Goal: Task Accomplishment & Management: Complete application form

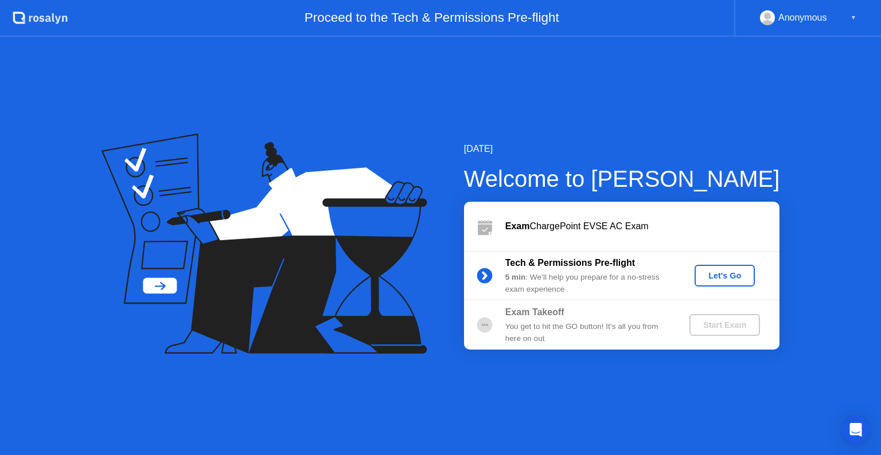
click at [734, 275] on div "Let's Go" at bounding box center [724, 275] width 51 height 9
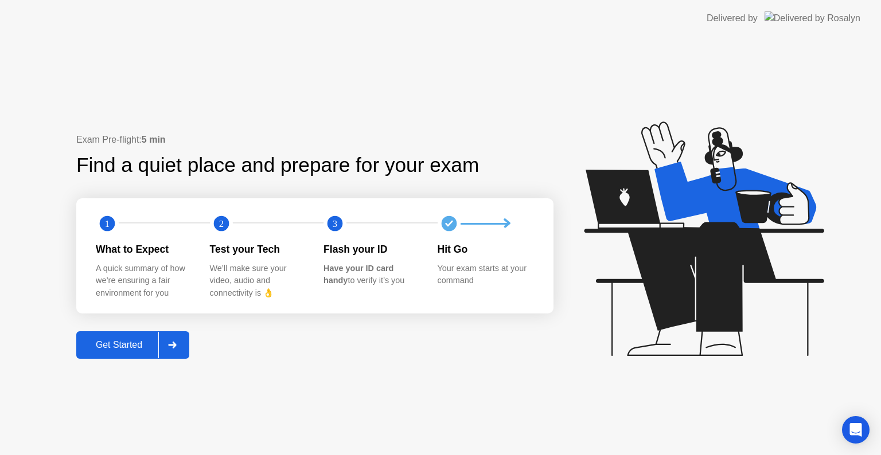
click at [140, 340] on div "Get Started" at bounding box center [119, 345] width 79 height 10
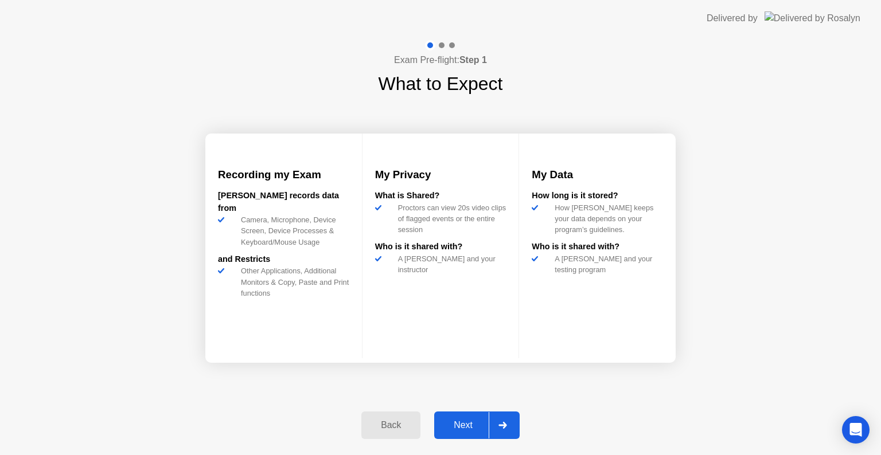
click at [461, 430] on div "Next" at bounding box center [463, 425] width 51 height 10
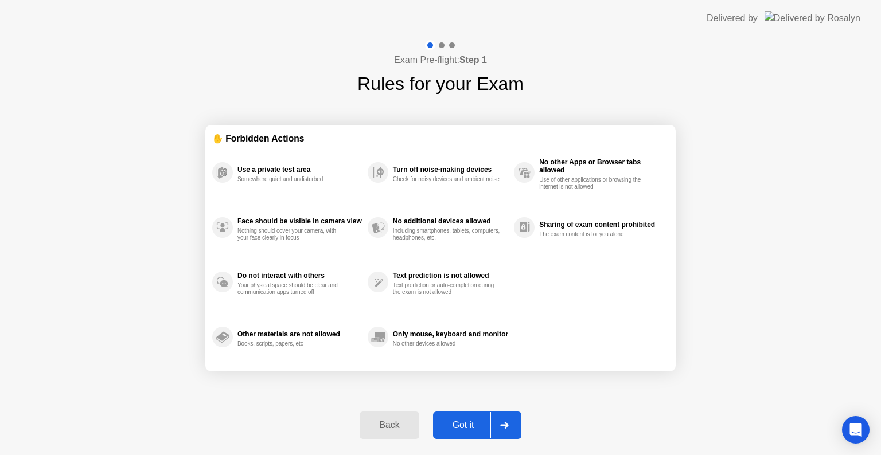
click at [461, 430] on div "Got it" at bounding box center [463, 425] width 54 height 10
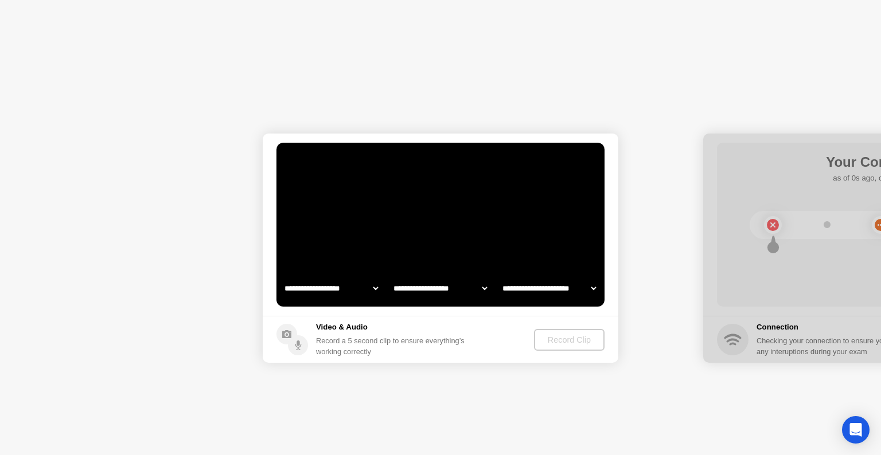
select select "**********"
select select "*******"
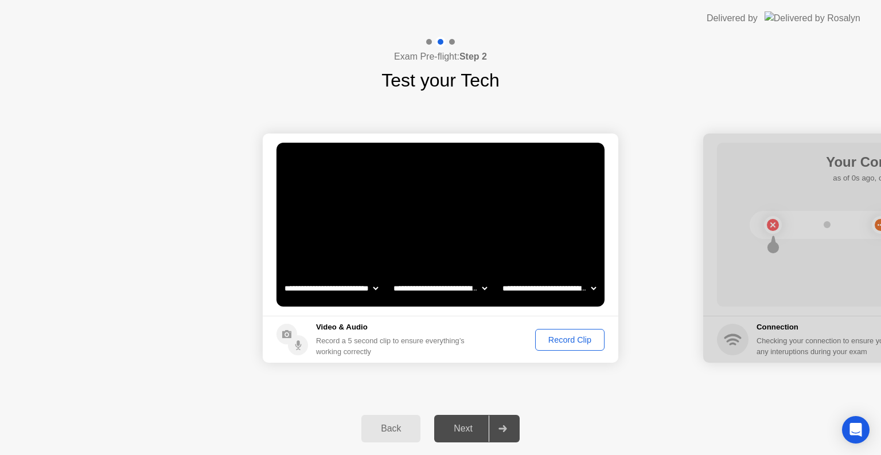
click at [517, 358] on footer "Video & Audio Record a 5 second clip to ensure everything’s working correctly R…" at bounding box center [441, 339] width 356 height 47
click at [557, 341] on div "Record Clip" at bounding box center [569, 339] width 61 height 9
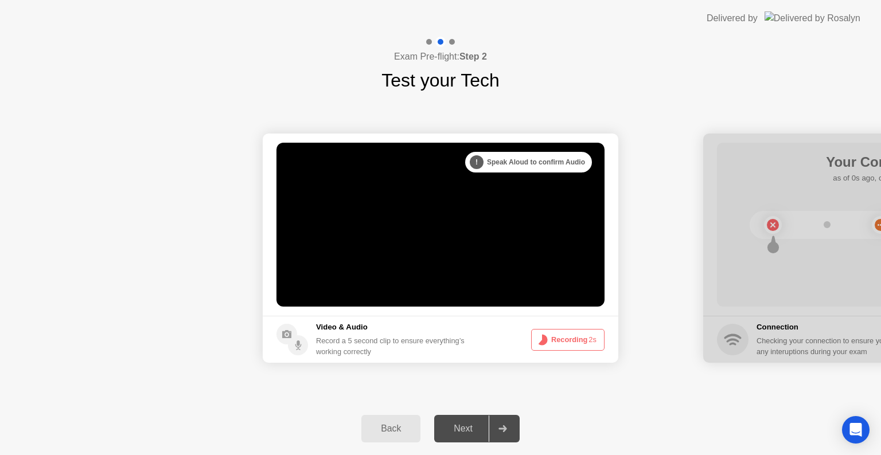
click at [557, 341] on button "Recording 2s" at bounding box center [567, 340] width 73 height 22
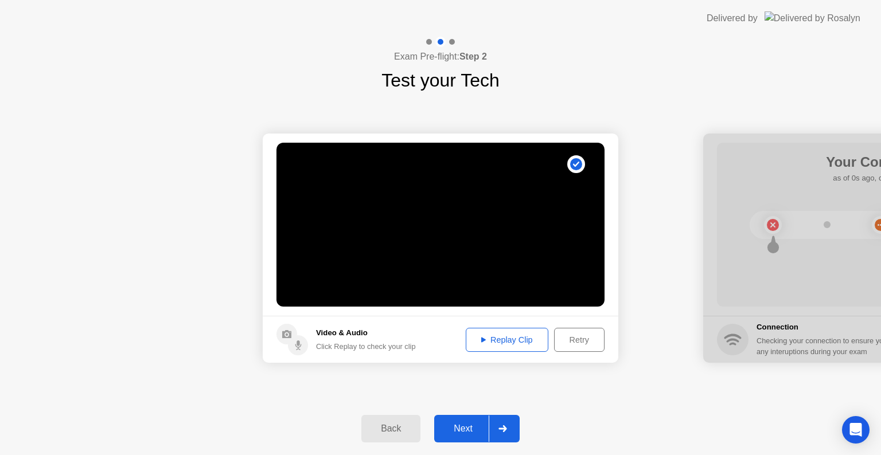
click at [461, 424] on div "Next" at bounding box center [463, 429] width 51 height 10
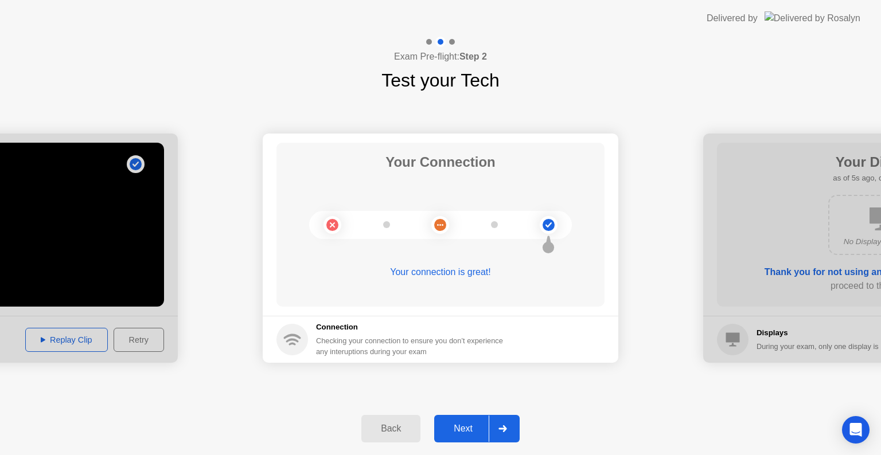
click at [461, 434] on div "Next" at bounding box center [463, 429] width 51 height 10
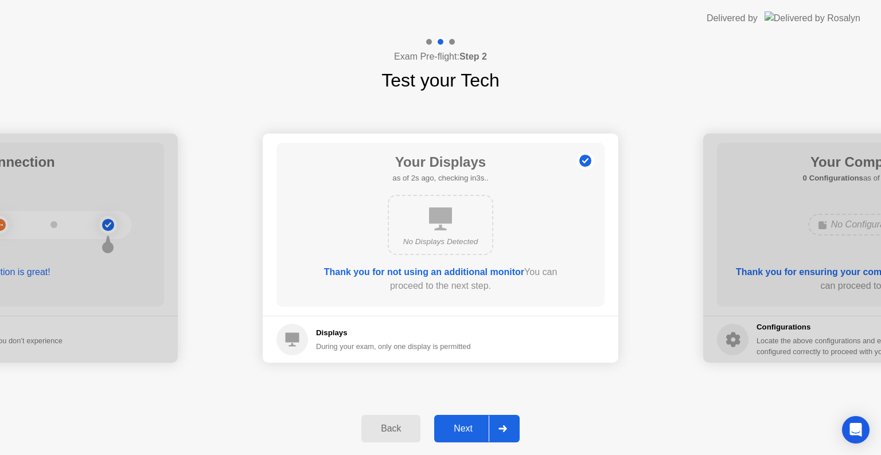
click at [461, 434] on div "Next" at bounding box center [463, 429] width 51 height 10
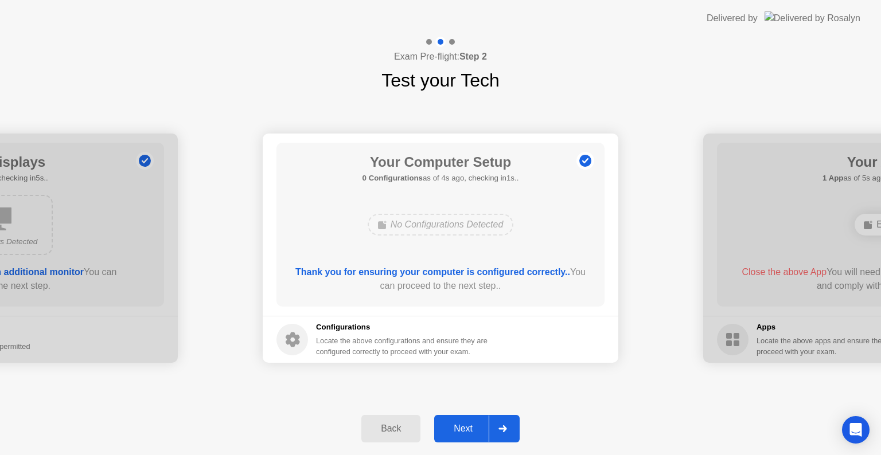
click at [461, 434] on div "Next" at bounding box center [463, 429] width 51 height 10
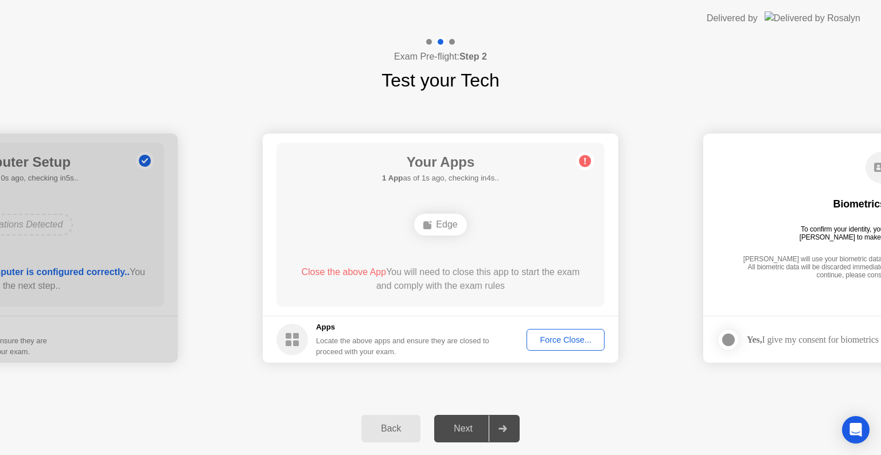
click at [442, 227] on div "Edge" at bounding box center [440, 225] width 52 height 22
click at [565, 335] on div "Force Close..." at bounding box center [565, 339] width 70 height 9
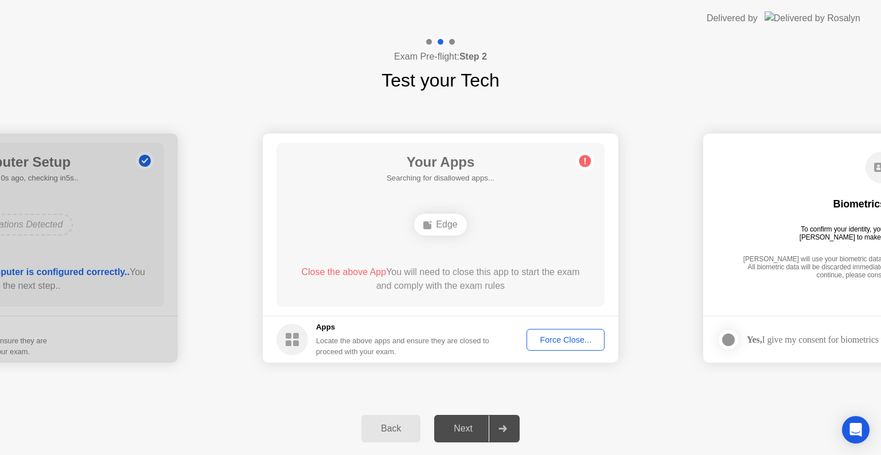
click at [450, 233] on div "Edge" at bounding box center [440, 225] width 52 height 22
click at [565, 348] on button "Force Close..." at bounding box center [565, 340] width 78 height 22
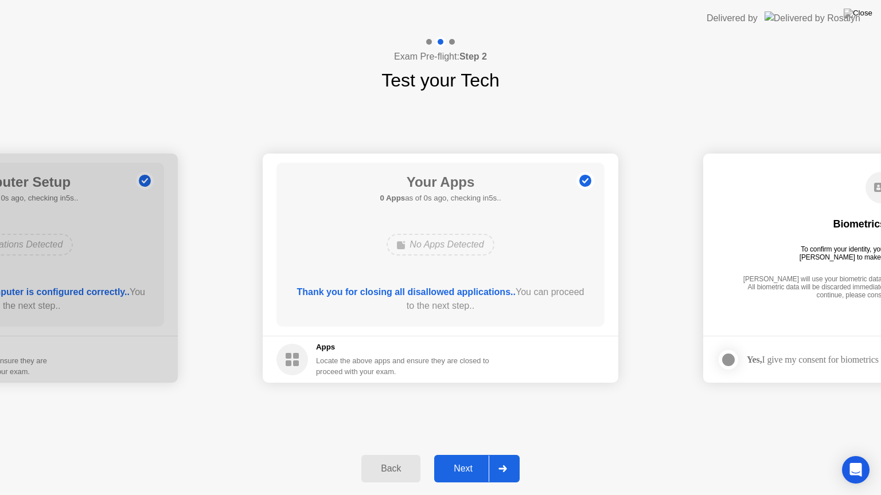
click at [815, 7] on div "Delivered by" at bounding box center [784, 18] width 154 height 37
click at [467, 429] on div "**********" at bounding box center [440, 268] width 881 height 349
click at [459, 455] on div "Next" at bounding box center [463, 469] width 51 height 10
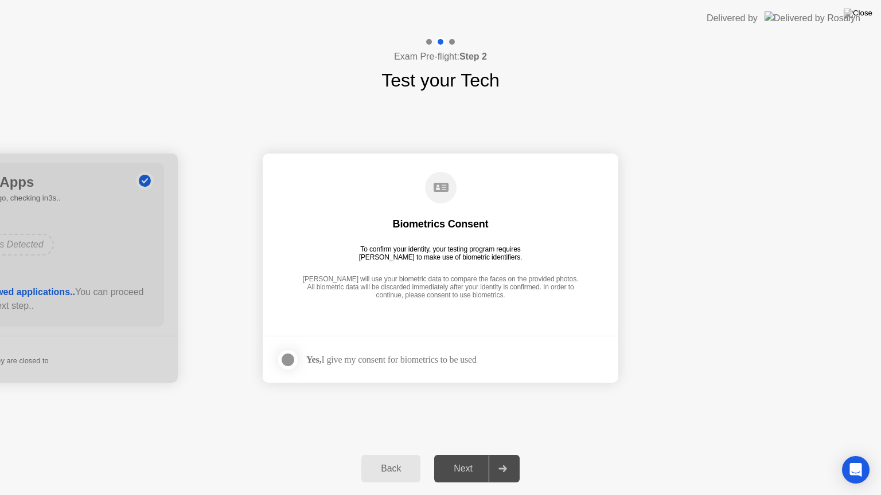
click at [284, 363] on div at bounding box center [288, 360] width 14 height 14
click at [459, 455] on div "Next" at bounding box center [463, 469] width 51 height 10
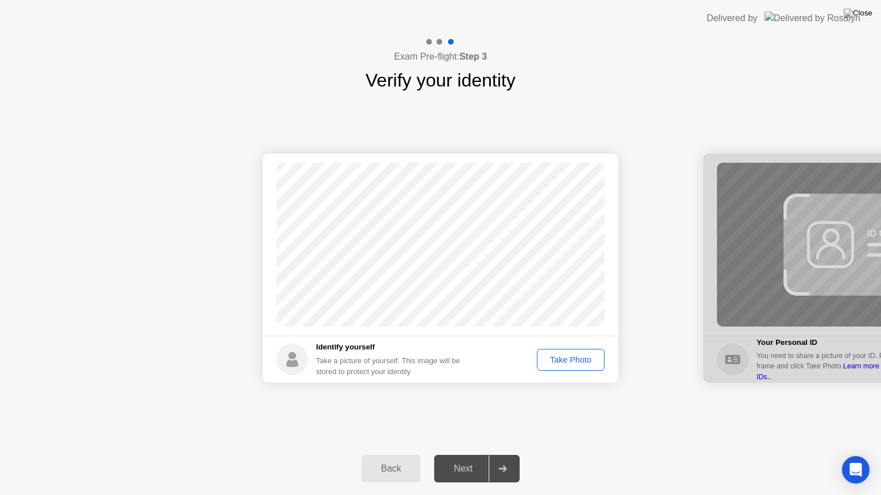
click at [573, 356] on div "Take Photo" at bounding box center [571, 360] width 60 height 9
click at [469, 455] on div "Next" at bounding box center [463, 469] width 51 height 10
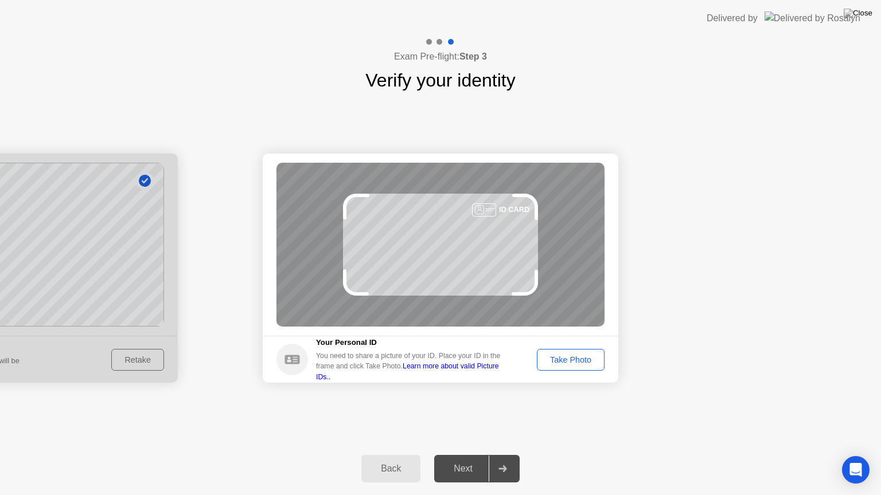
click at [568, 361] on div "Take Photo" at bounding box center [571, 360] width 60 height 9
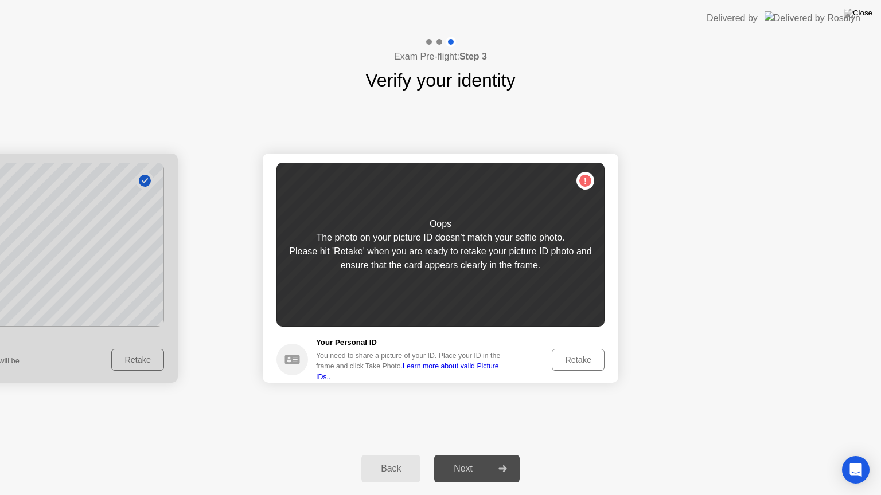
click at [568, 361] on div "Retake" at bounding box center [578, 360] width 45 height 9
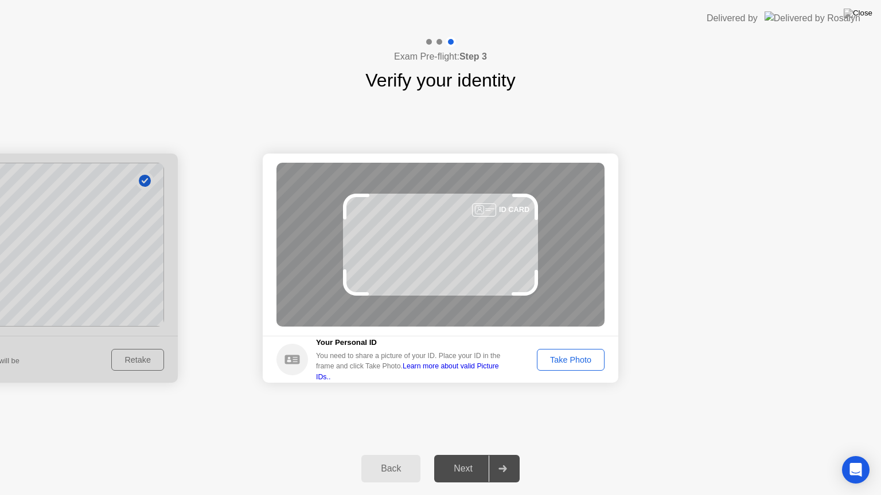
click at [568, 361] on div "Take Photo" at bounding box center [571, 360] width 60 height 9
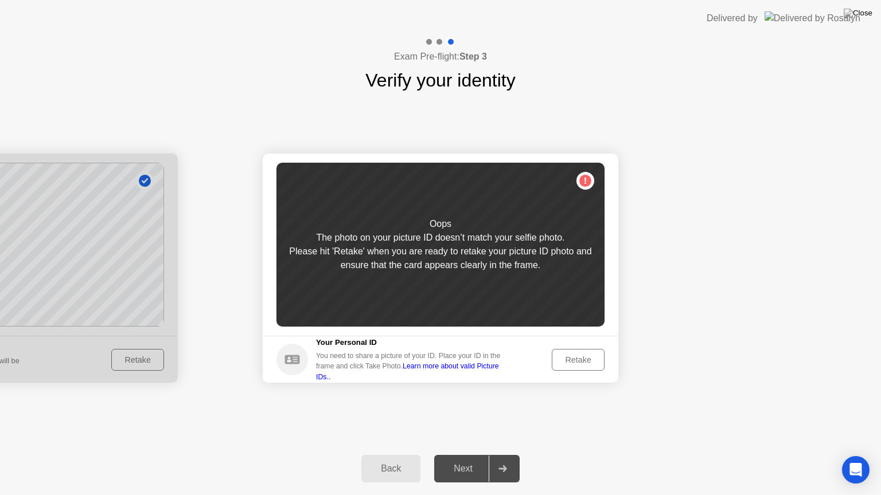
click at [568, 361] on div "Retake" at bounding box center [578, 360] width 45 height 9
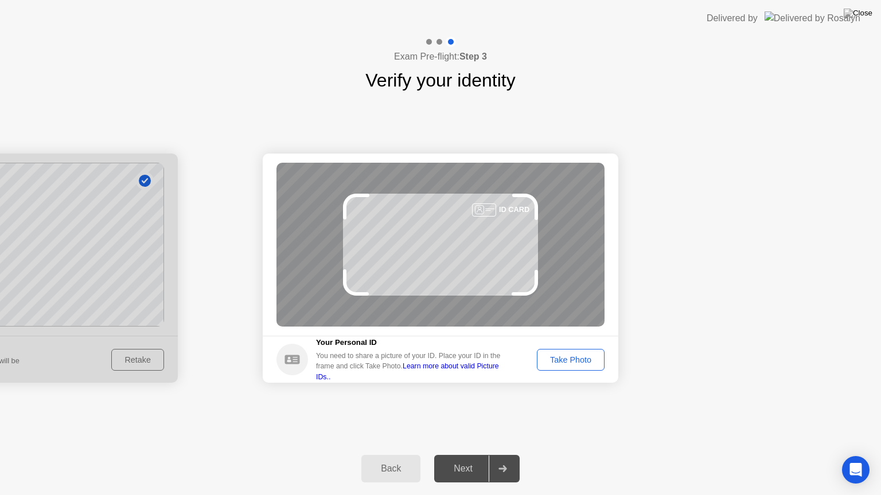
click at [568, 361] on div "Take Photo" at bounding box center [571, 360] width 60 height 9
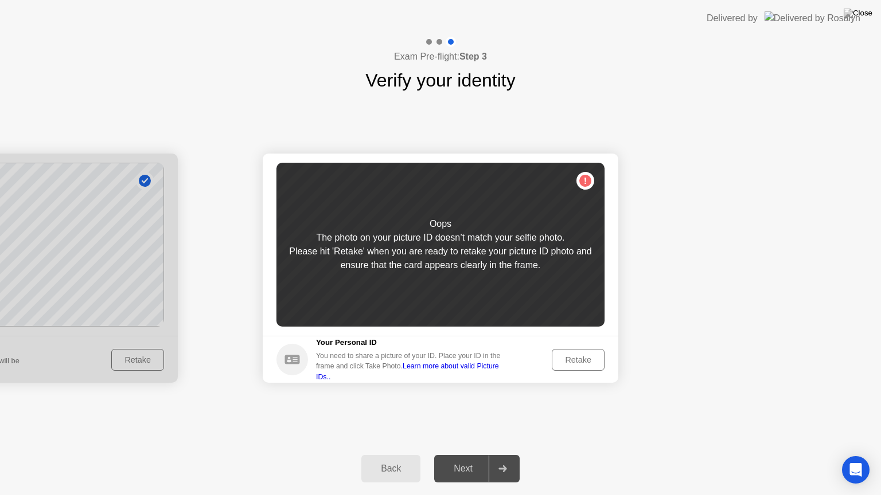
click at [568, 361] on div "Retake" at bounding box center [578, 360] width 45 height 9
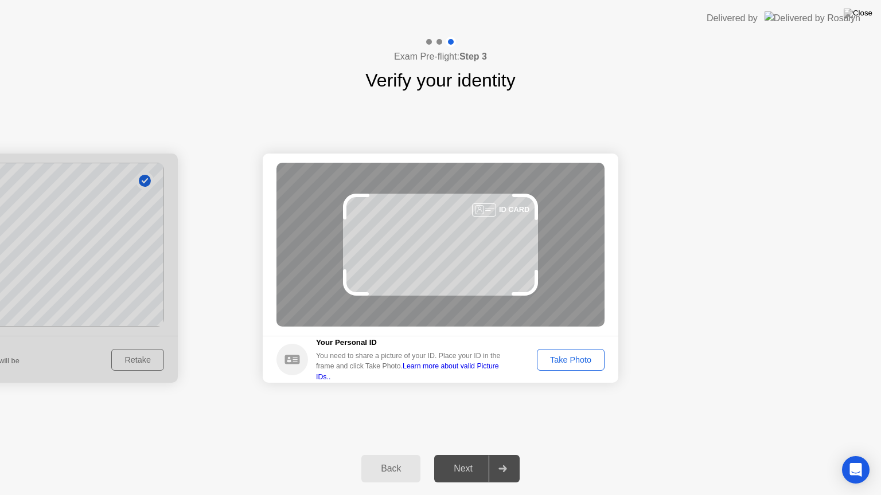
click at [568, 361] on div "Take Photo" at bounding box center [571, 360] width 60 height 9
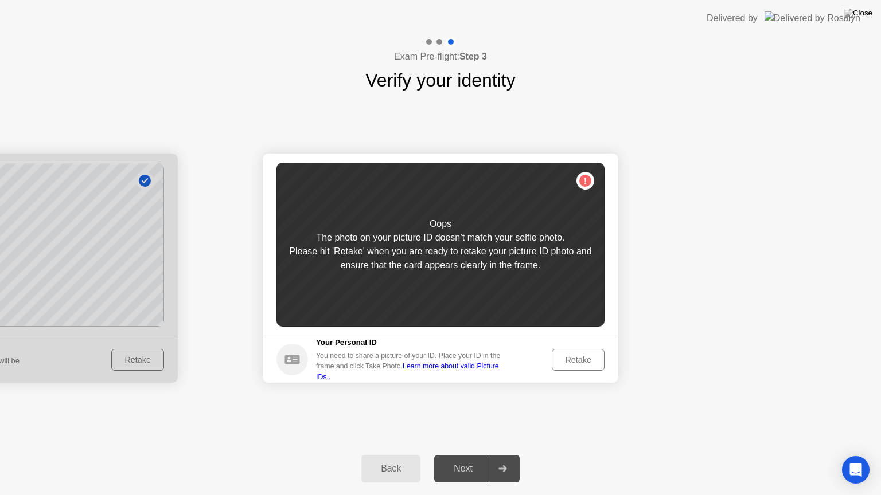
click at [568, 361] on div "Retake" at bounding box center [578, 360] width 45 height 9
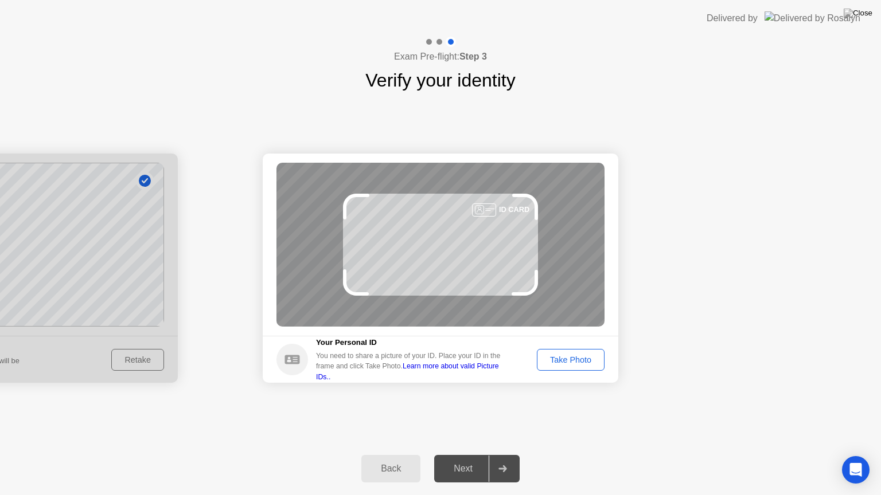
click at [568, 361] on div "Take Photo" at bounding box center [571, 360] width 60 height 9
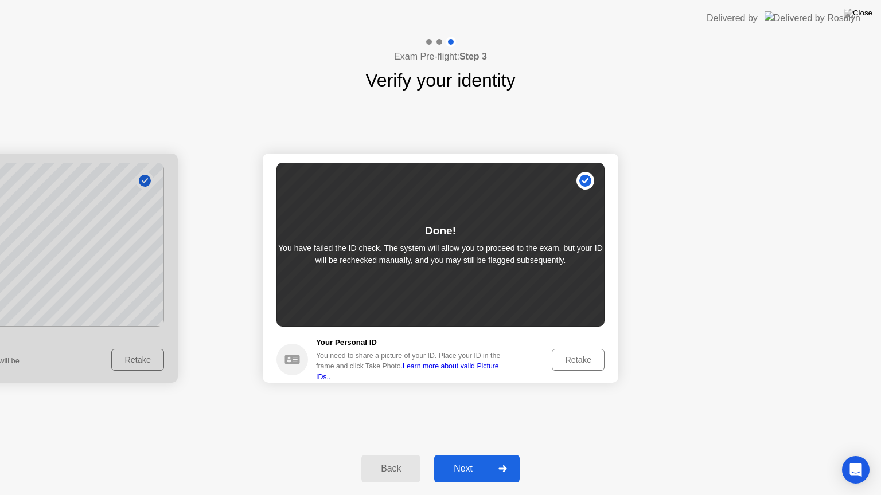
click at [461, 455] on div "Next" at bounding box center [463, 469] width 51 height 10
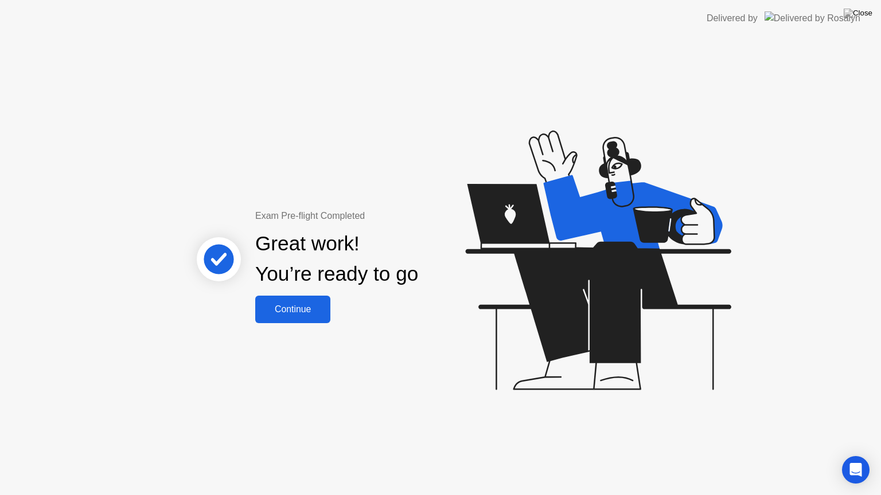
click at [287, 312] on div "Continue" at bounding box center [293, 310] width 68 height 10
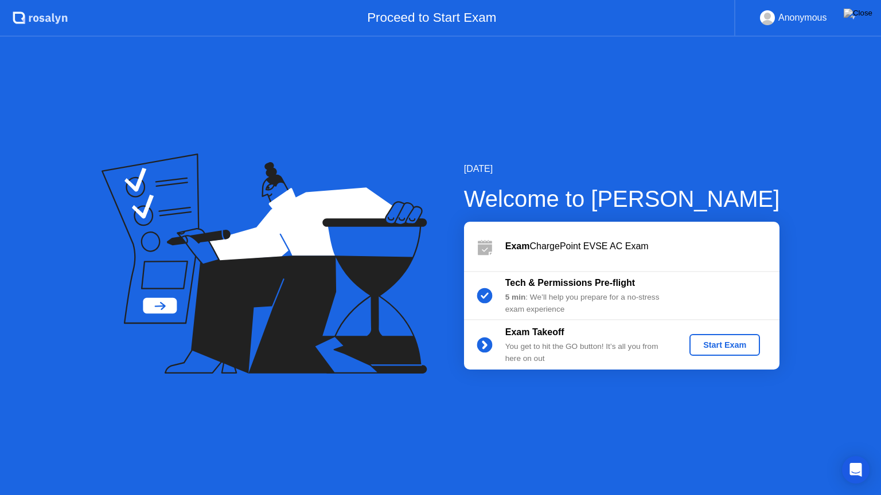
click at [729, 356] on button "Start Exam" at bounding box center [724, 345] width 71 height 22
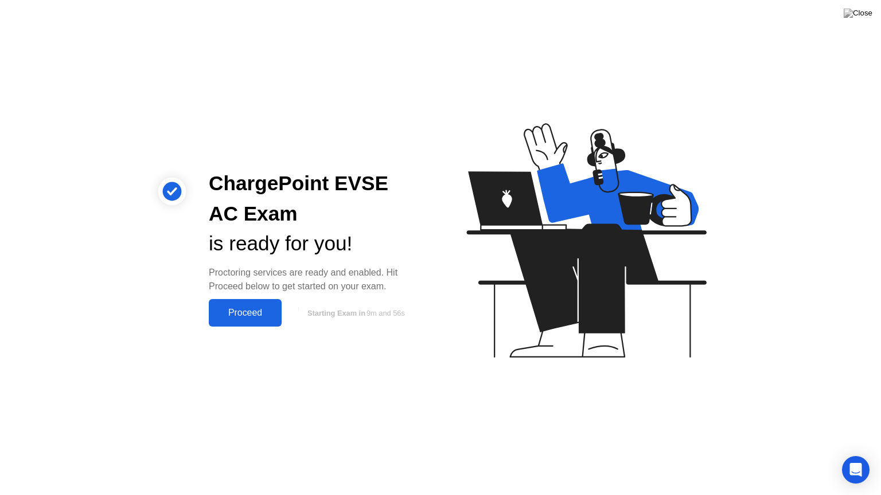
click at [244, 308] on div "Proceed" at bounding box center [245, 313] width 66 height 10
